Goal: Browse casually

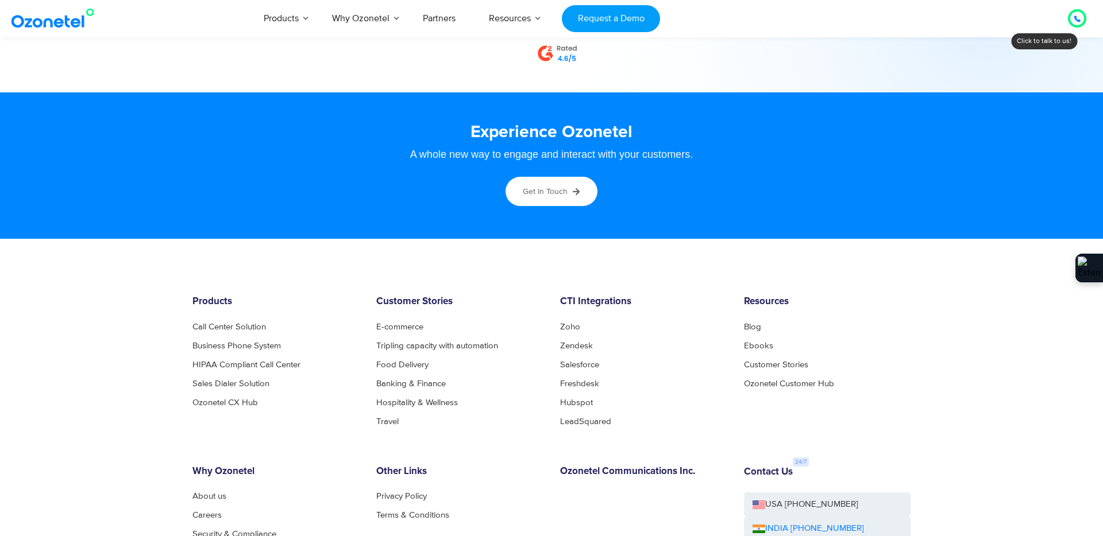
scroll to position [6216, 0]
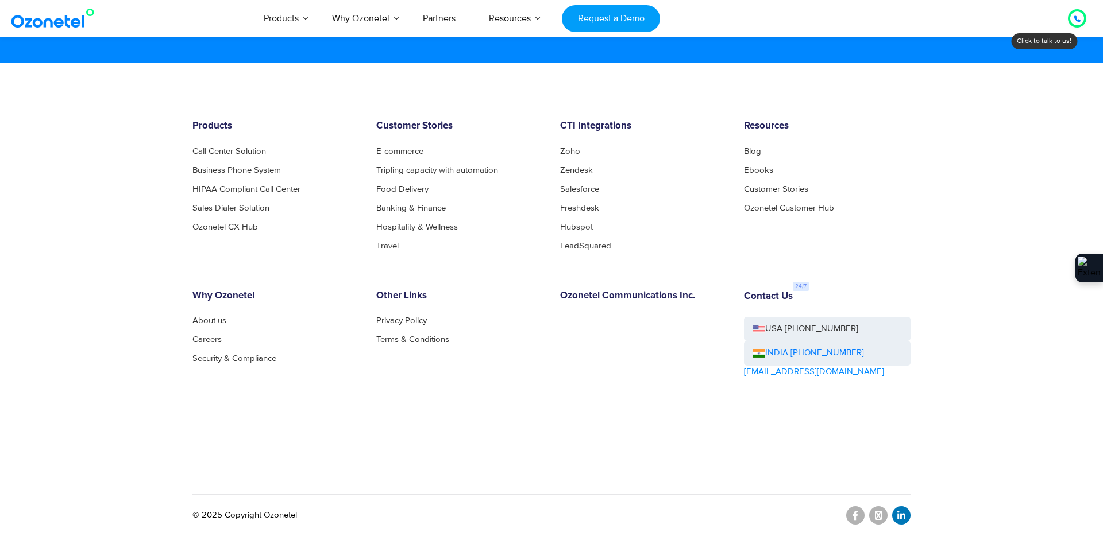
click at [899, 519] on icon at bounding box center [901, 515] width 8 height 9
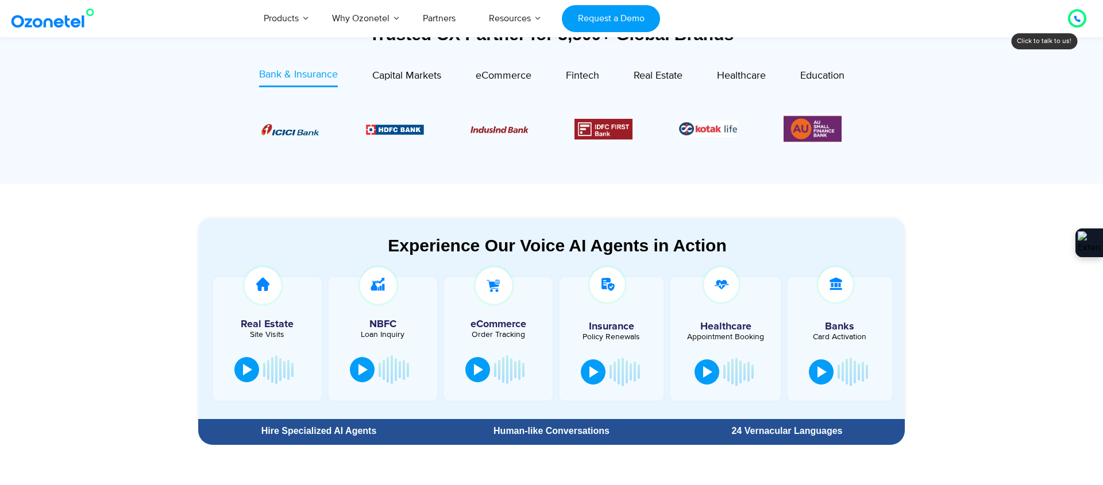
scroll to position [985, 0]
